Goal: Register for event/course

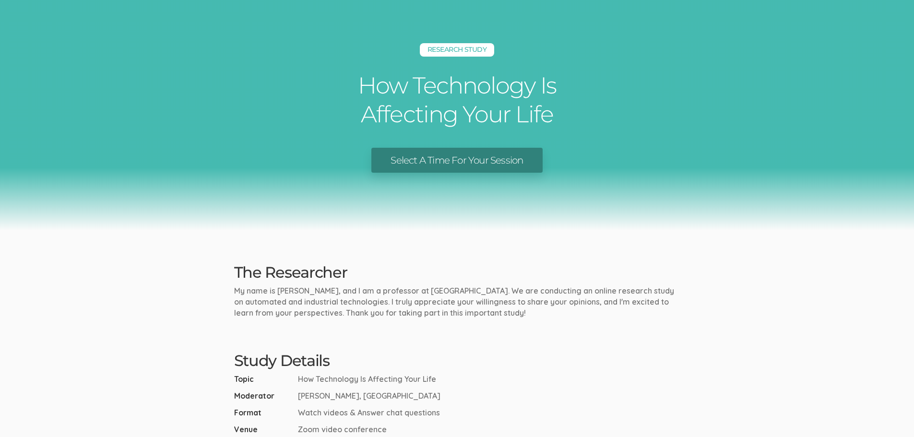
scroll to position [96, 0]
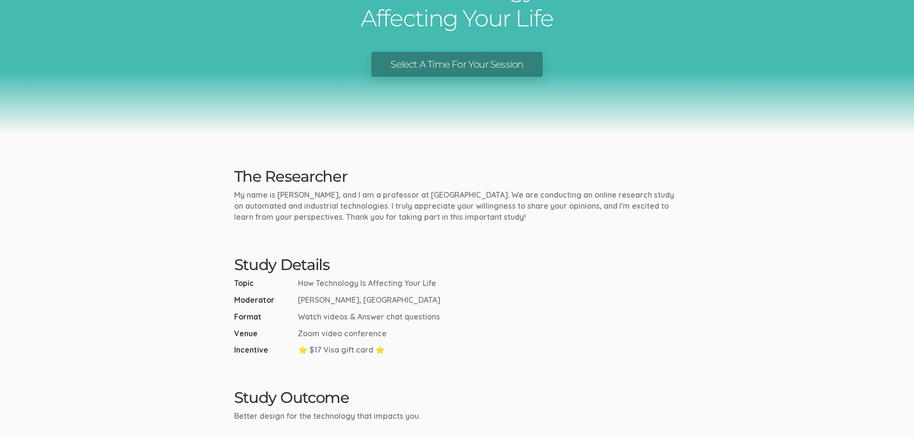
click at [483, 67] on link "Select A Time For Your Session" at bounding box center [457, 64] width 171 height 25
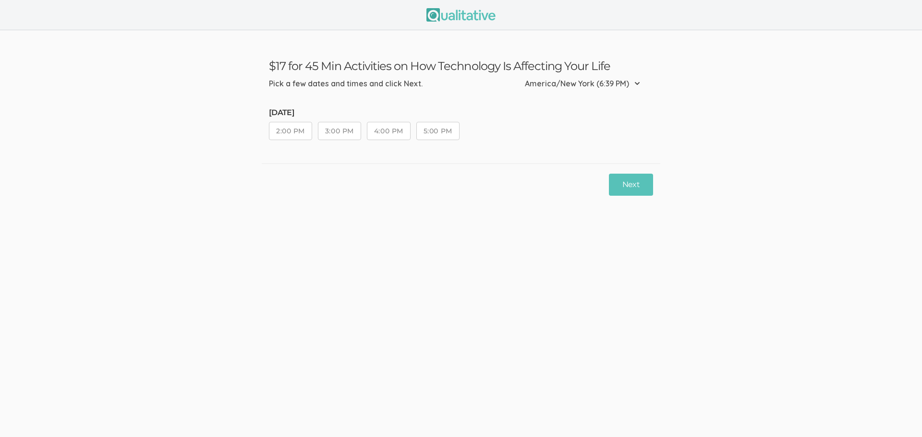
click at [339, 202] on div "Next" at bounding box center [461, 184] width 398 height 43
click at [440, 262] on ui-view "$17 for 45 Min Activities on How Technology Is Affecting Your Life Pick a few d…" at bounding box center [461, 218] width 922 height 437
click at [441, 262] on ui-view "$17 for 45 Min Activities on How Technology Is Affecting Your Life Pick a few d…" at bounding box center [461, 218] width 922 height 437
click at [445, 261] on ui-view "$17 for 45 Min Activities on How Technology Is Affecting Your Life Pick a few d…" at bounding box center [461, 218] width 922 height 437
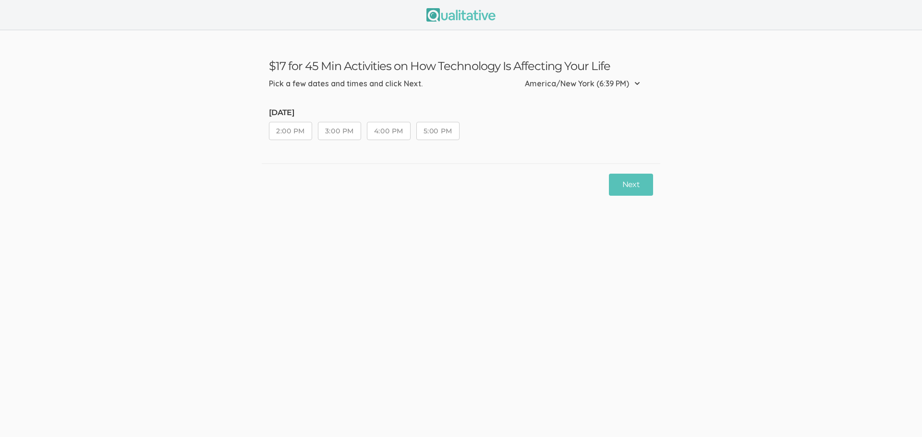
click at [372, 183] on div "Next" at bounding box center [461, 184] width 398 height 43
click at [374, 182] on div "Next" at bounding box center [461, 184] width 398 height 43
click at [442, 134] on button "5:00 PM" at bounding box center [437, 131] width 43 height 18
click at [625, 182] on button "Next" at bounding box center [631, 185] width 44 height 23
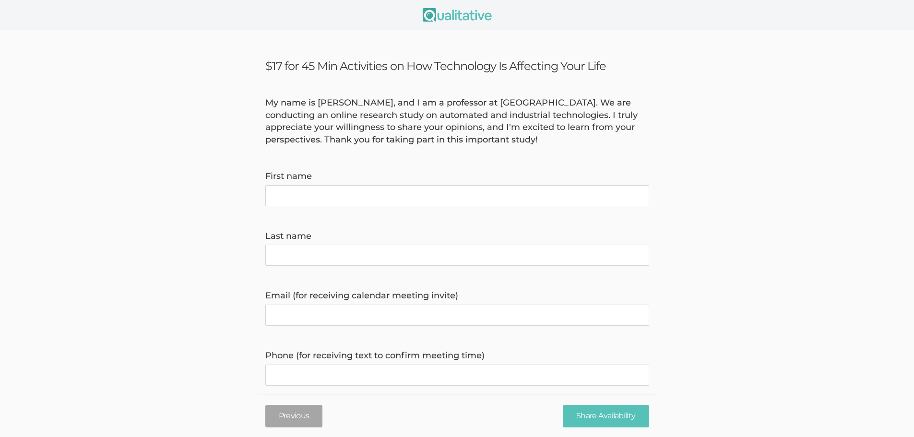
click at [428, 193] on name "First name" at bounding box center [457, 195] width 384 height 21
type name "Cara"
type name "A Delfavero"
type invite\) "albanydoula@gmail.com"
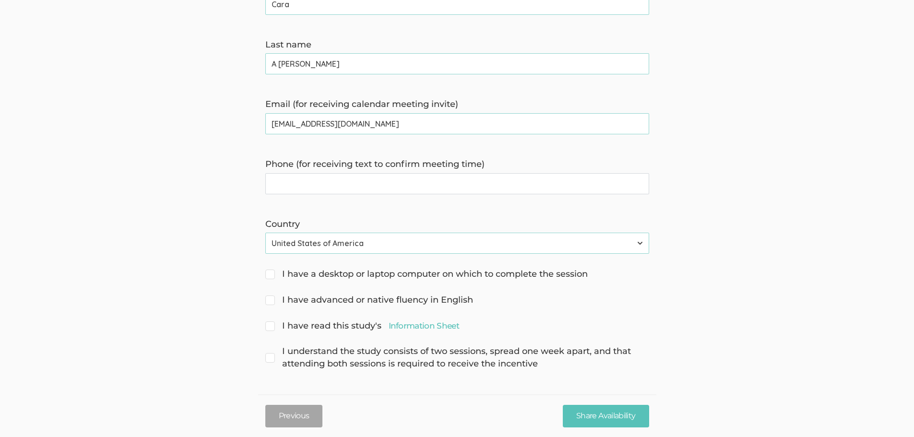
click at [512, 191] on time\) "Phone (for receiving text to confirm meeting time)" at bounding box center [457, 183] width 384 height 21
type time\) "5183376272"
click at [272, 274] on span "I have a desktop or laptop computer on which to complete the session" at bounding box center [426, 274] width 323 height 12
click at [272, 274] on input "I have a desktop or laptop computer on which to complete the session" at bounding box center [268, 273] width 6 height 6
checkbox input "true"
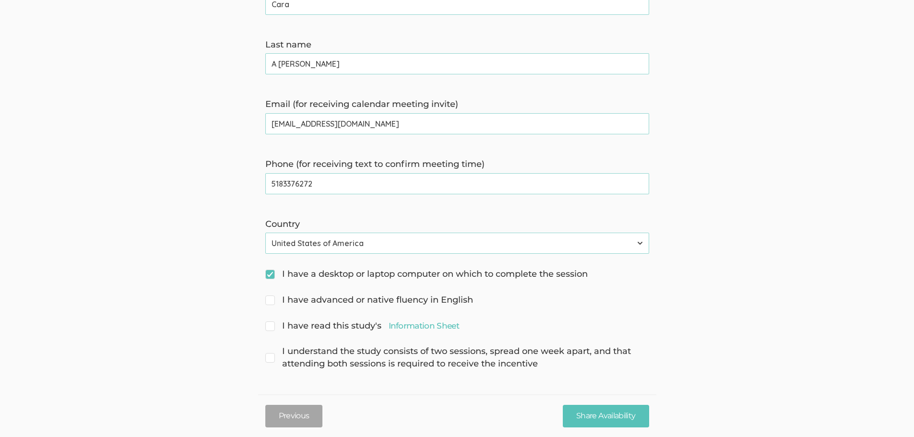
drag, startPoint x: 270, startPoint y: 299, endPoint x: 270, endPoint y: 305, distance: 6.3
click at [270, 299] on input "I have advanced or native fluency in English" at bounding box center [268, 299] width 6 height 6
checkbox input "true"
click at [273, 324] on span "I have read this study's Information Sheet" at bounding box center [362, 326] width 194 height 12
click at [272, 324] on input "I have read this study's Information Sheet" at bounding box center [268, 325] width 6 height 6
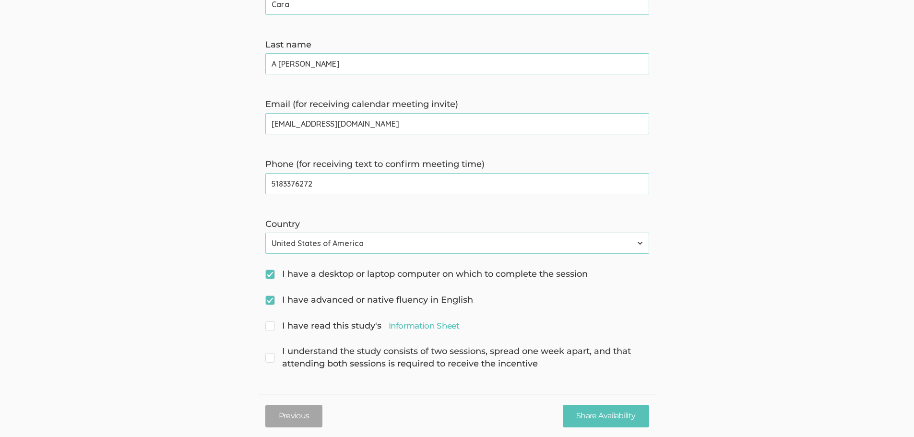
checkbox input "true"
click at [272, 361] on span "I understand the study consists of two sessions, spread one week apart, and tha…" at bounding box center [457, 358] width 384 height 24
click at [272, 354] on input "I understand the study consists of two sessions, spread one week apart, and tha…" at bounding box center [268, 351] width 6 height 6
checkbox input "true"
click at [629, 421] on input "Share Availability" at bounding box center [606, 416] width 86 height 23
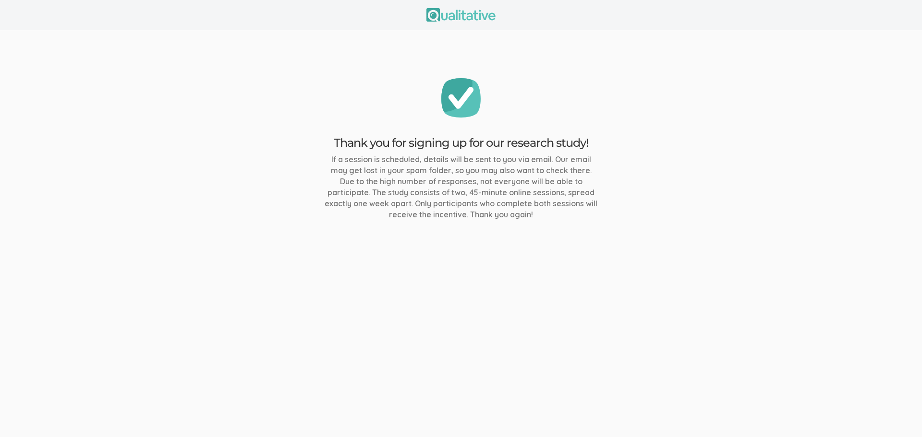
click at [749, 168] on ui-view "Thank you for signing up for our research study! If a session is scheduled, det…" at bounding box center [461, 149] width 922 height 238
